Goal: Find specific page/section: Locate a particular part of the current website

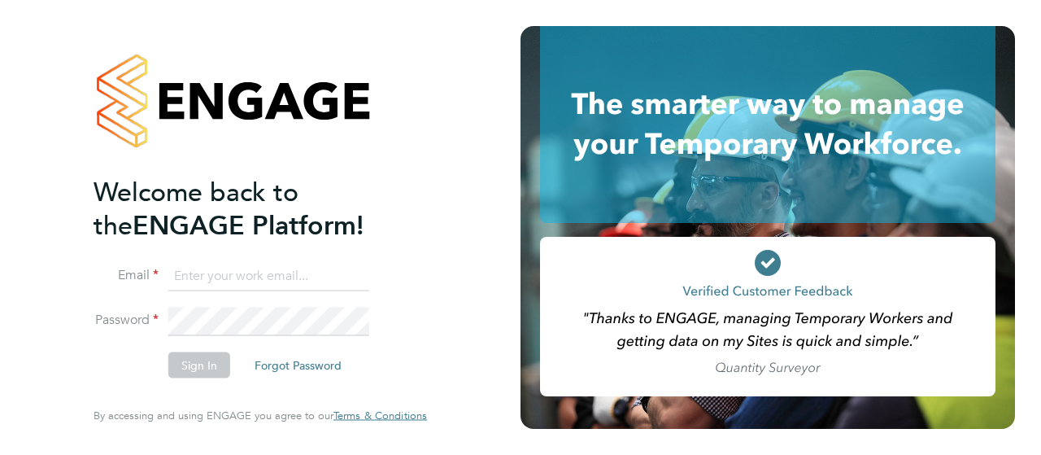
type input "[EMAIL_ADDRESS][DOMAIN_NAME]"
click at [200, 360] on button "Sign In" at bounding box center [199, 365] width 62 height 26
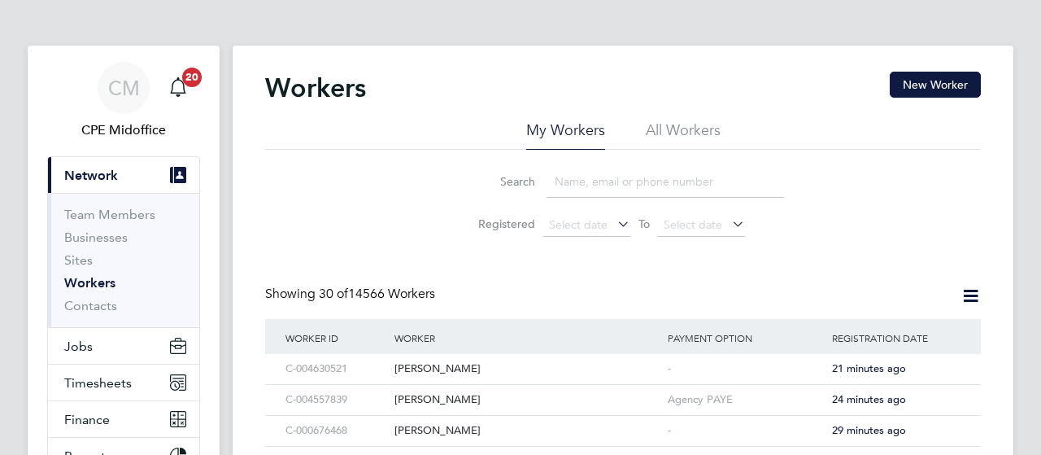
click at [637, 135] on ul "My Workers All Workers" at bounding box center [623, 134] width 716 height 29
click at [660, 134] on li "All Workers" at bounding box center [683, 134] width 75 height 29
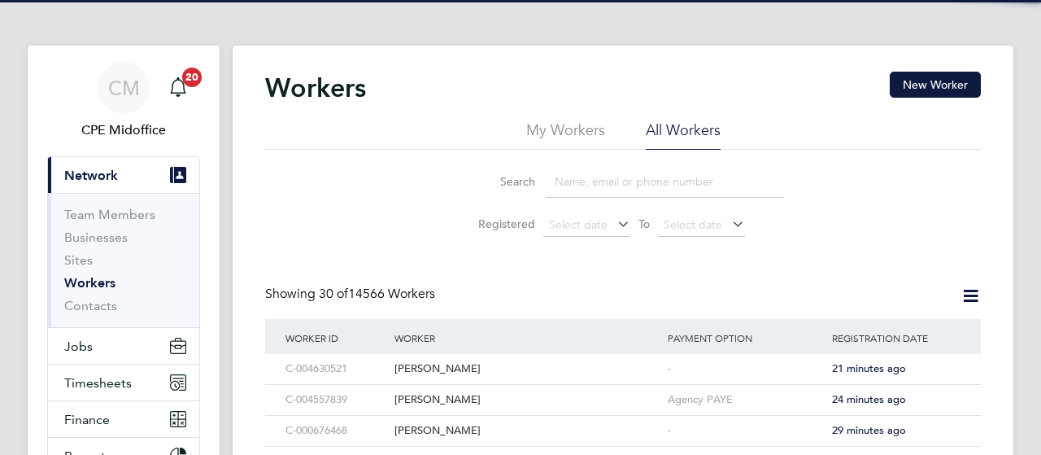
click at [596, 178] on input at bounding box center [664, 182] width 237 height 32
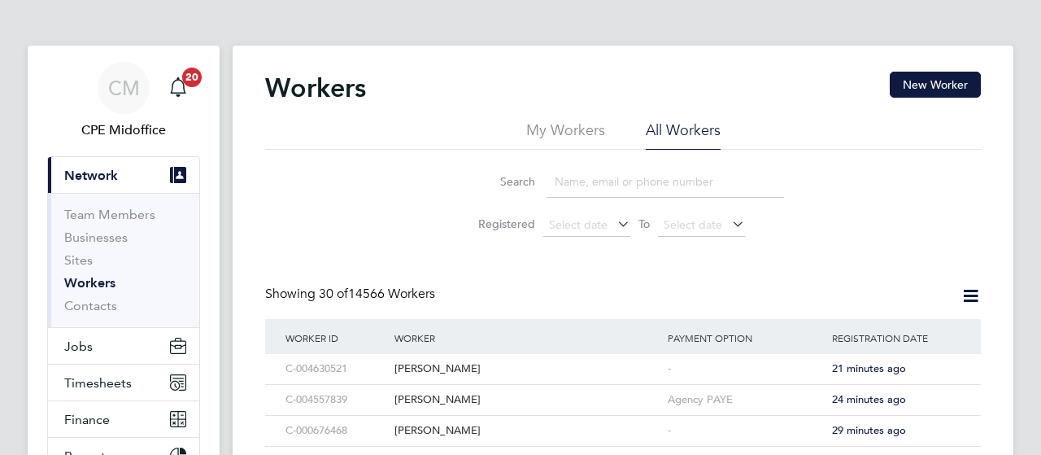
paste input "C-003356018"
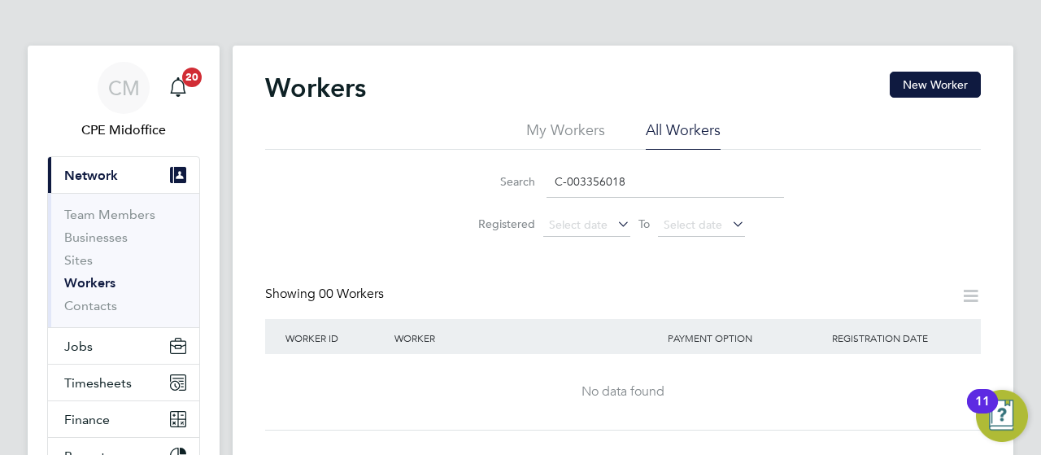
click at [659, 133] on li "All Workers" at bounding box center [683, 134] width 75 height 29
click at [636, 180] on input "C-003356018" at bounding box center [664, 182] width 237 height 32
click at [636, 181] on input "C-003356018" at bounding box center [664, 182] width 237 height 32
paste input "Damien Butcher"
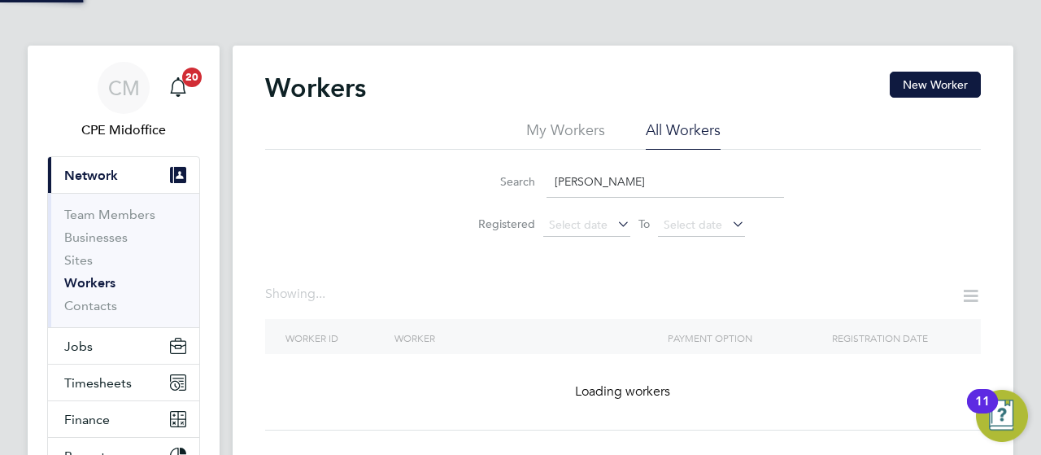
type input "Damien Butcher"
